Goal: Transaction & Acquisition: Purchase product/service

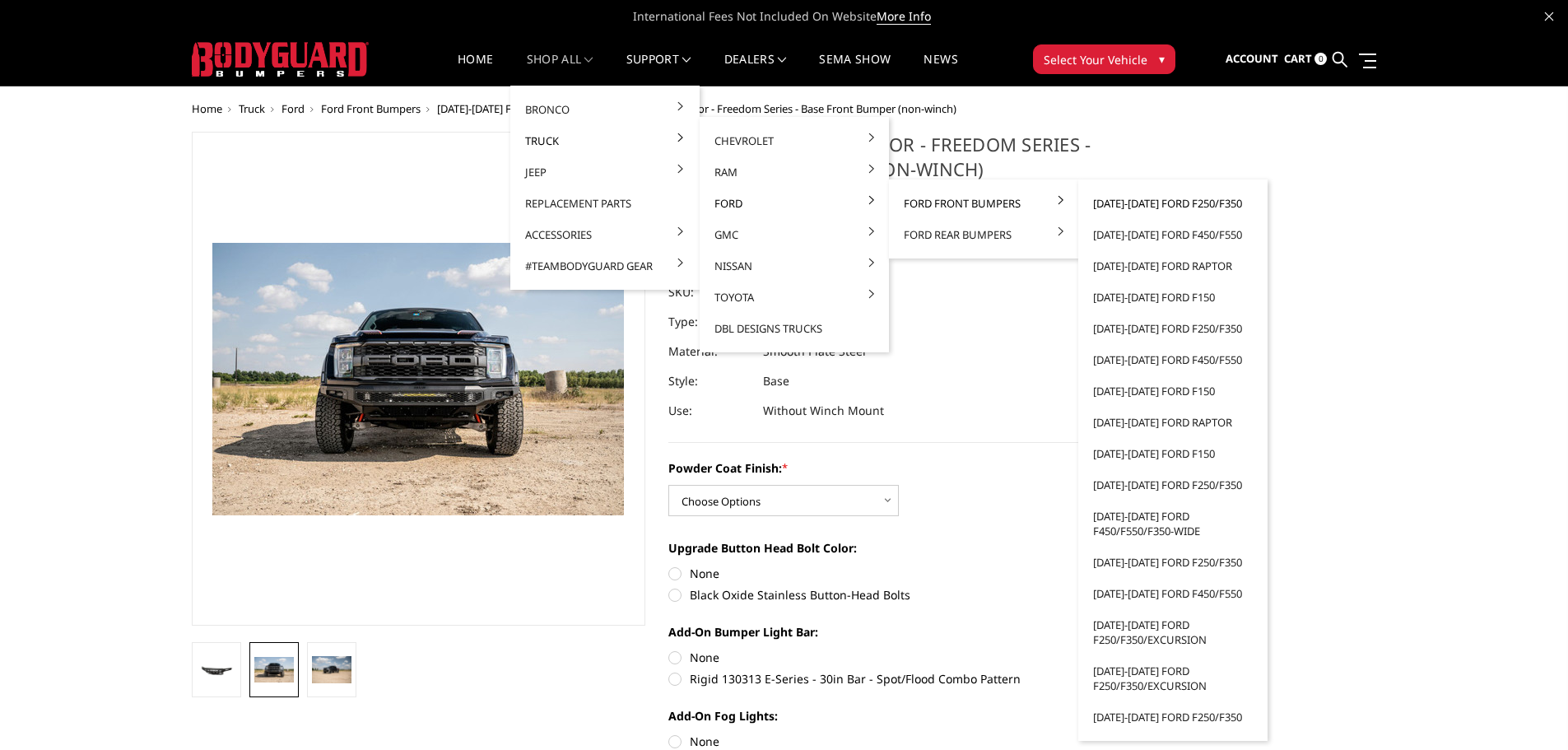
click at [1183, 200] on link "[DATE]-[DATE] Ford F250/F350" at bounding box center [1173, 203] width 176 height 32
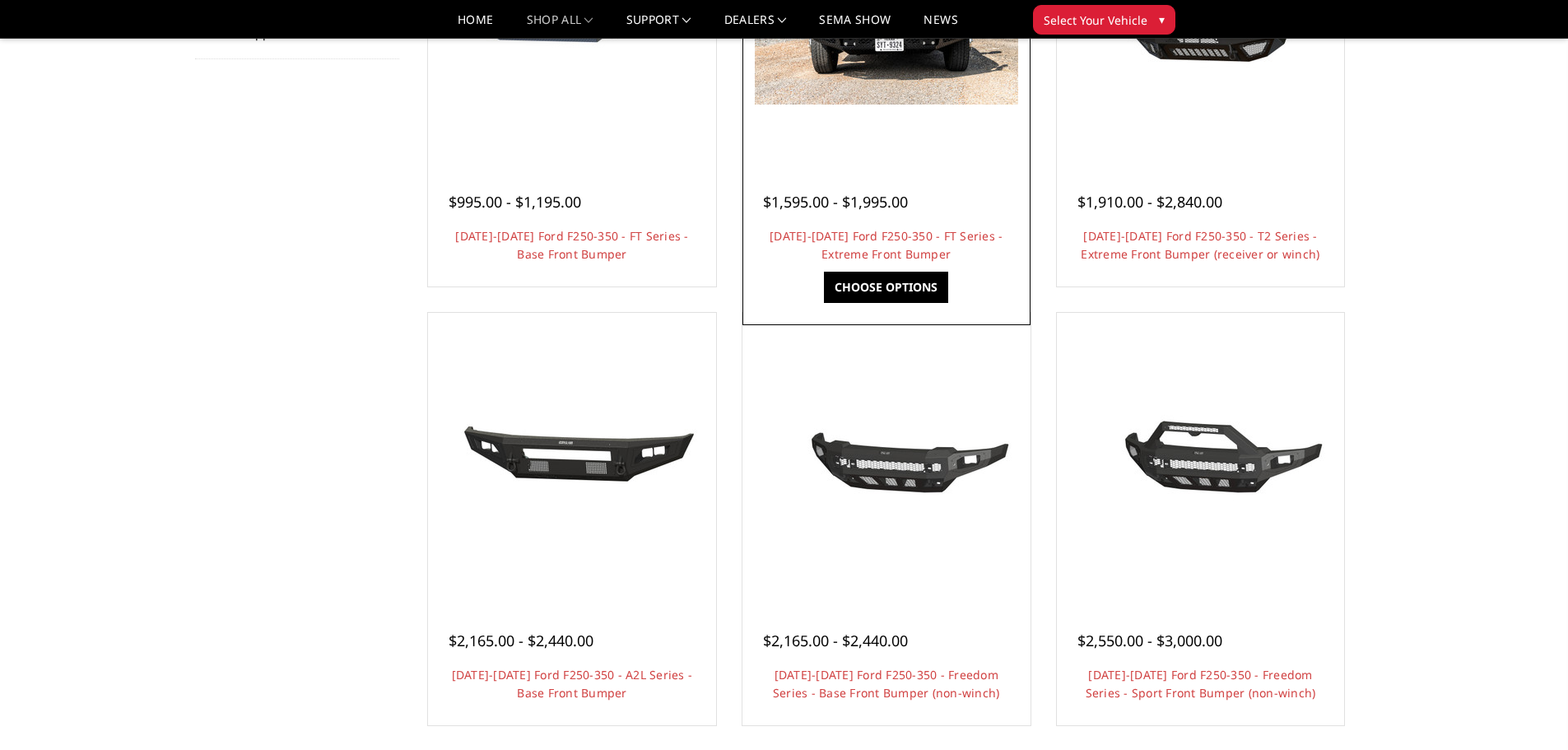
scroll to position [658, 0]
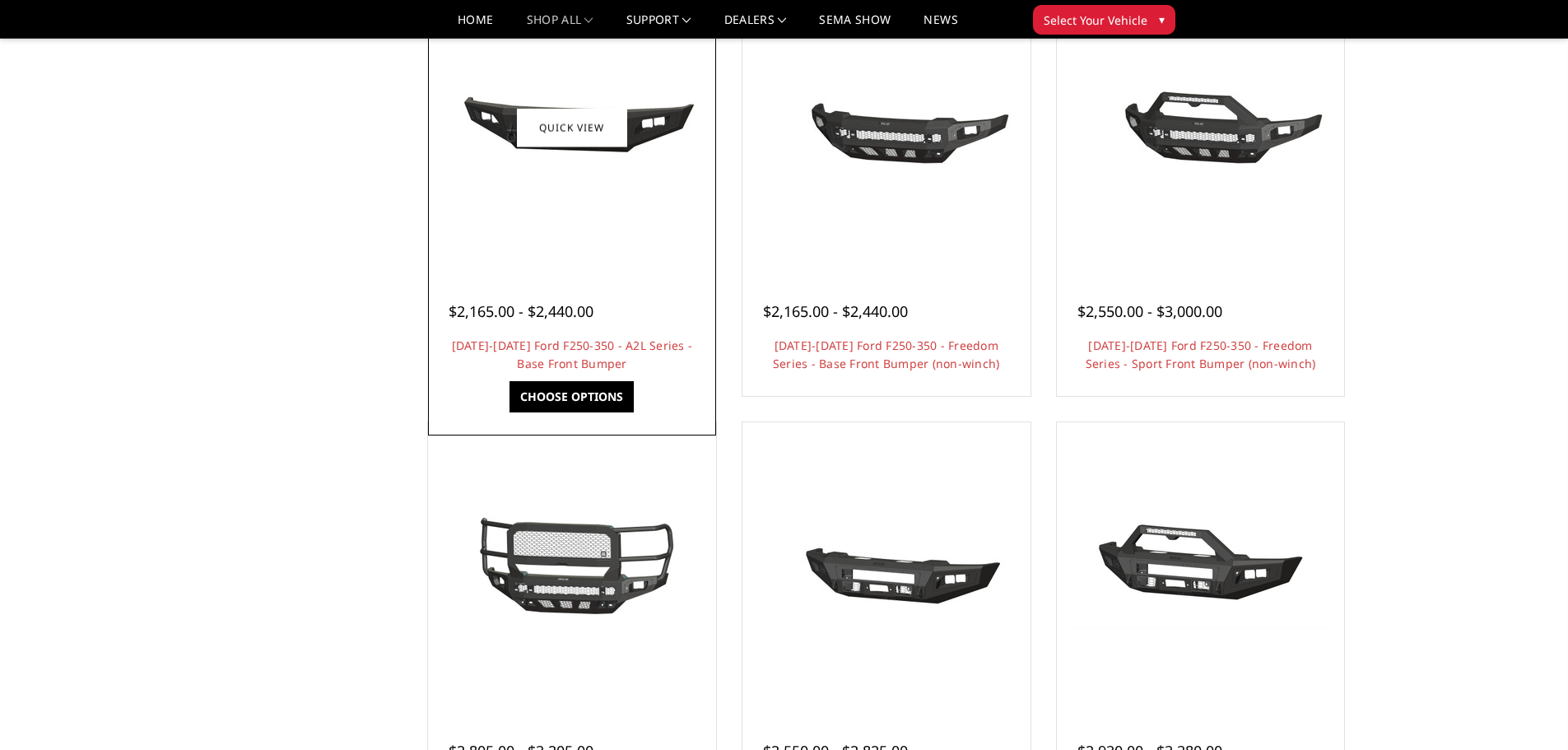
click at [590, 261] on div at bounding box center [572, 128] width 280 height 280
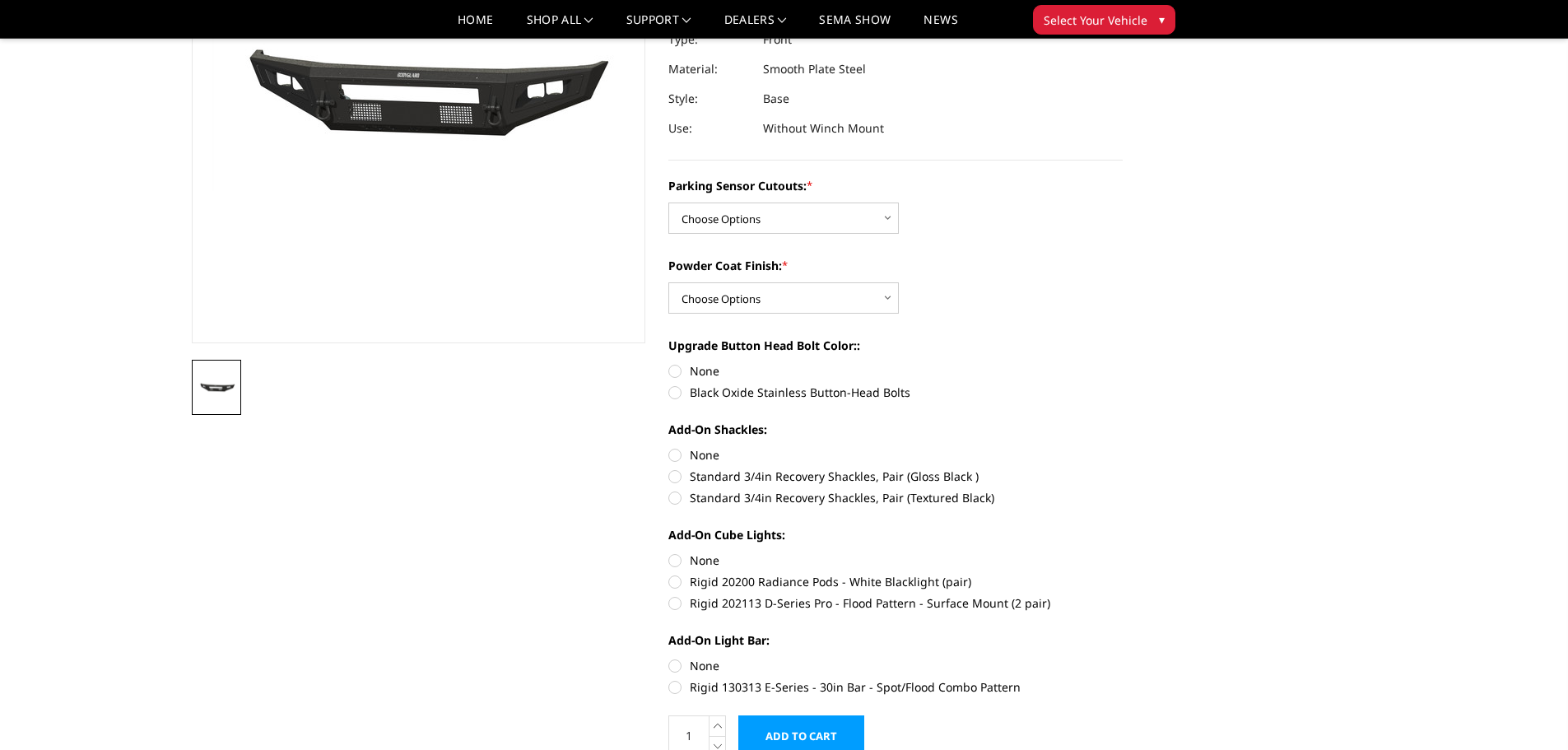
scroll to position [83, 0]
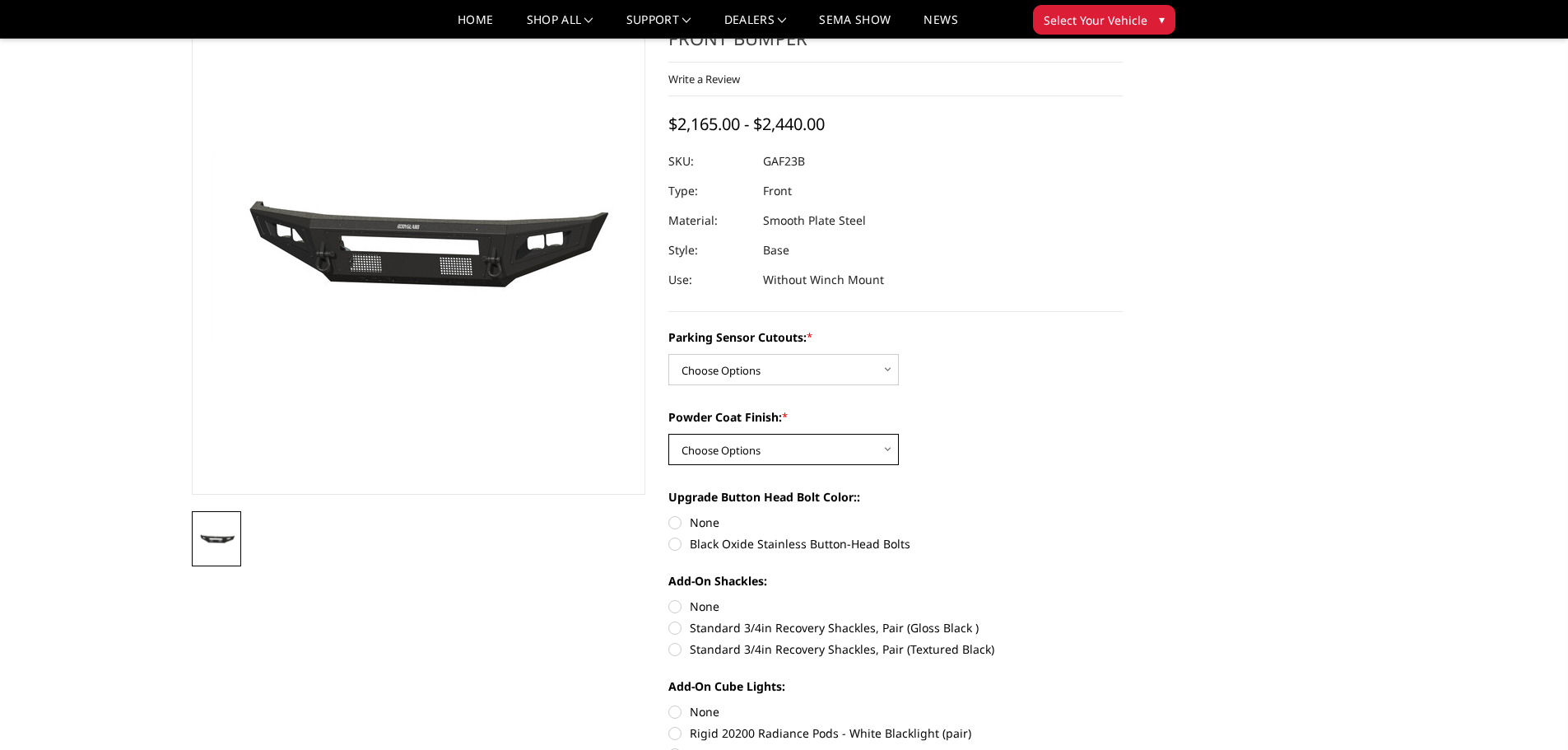
click at [829, 452] on select "Choose Options Bare Metal Textured Black Powder Coat" at bounding box center [783, 450] width 231 height 32
click at [831, 367] on select "Choose Options No - Without Parking Sensor Cutouts Yes - With Parking Sensor Cu…" at bounding box center [783, 370] width 231 height 32
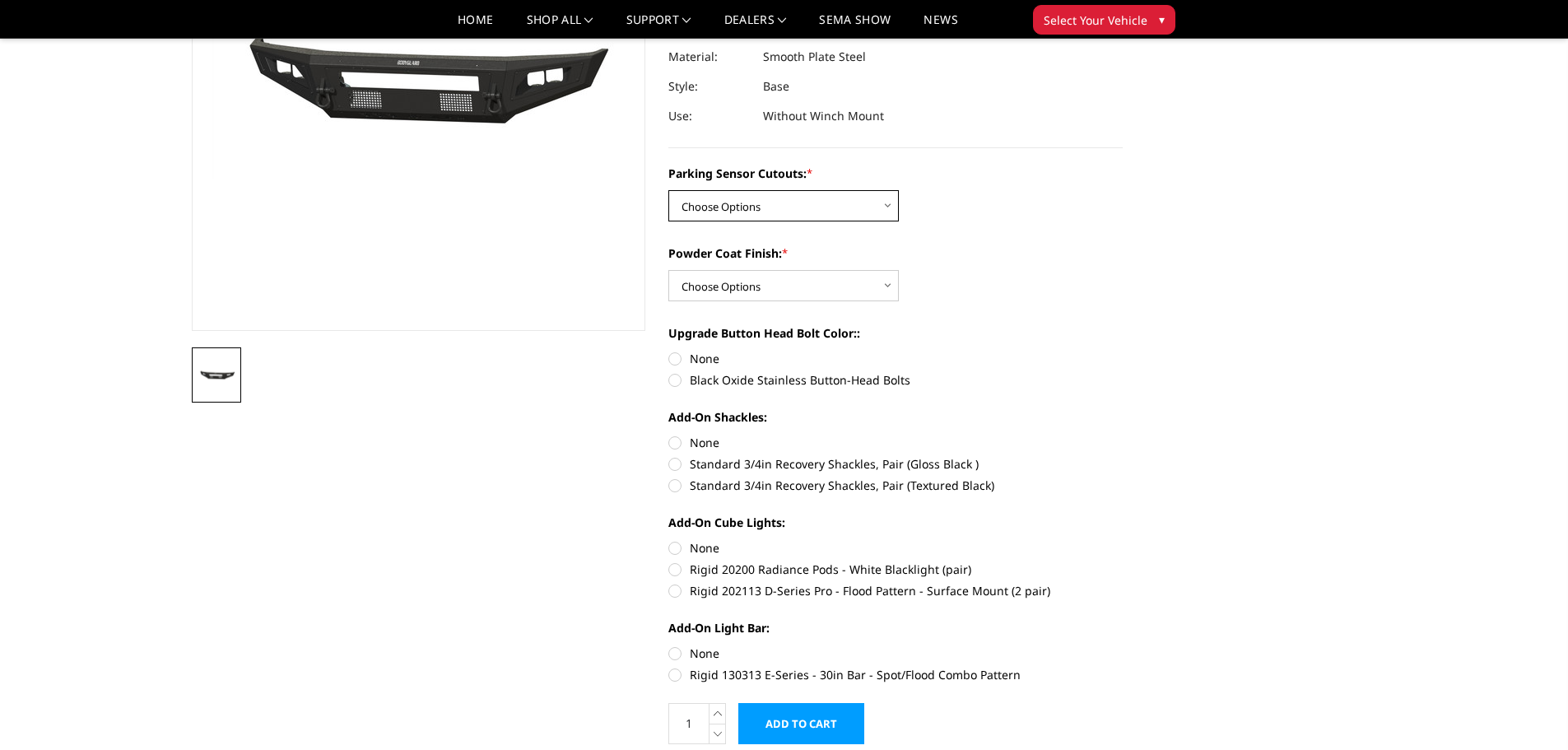
scroll to position [247, 0]
